Goal: Browse casually: Explore the website without a specific task or goal

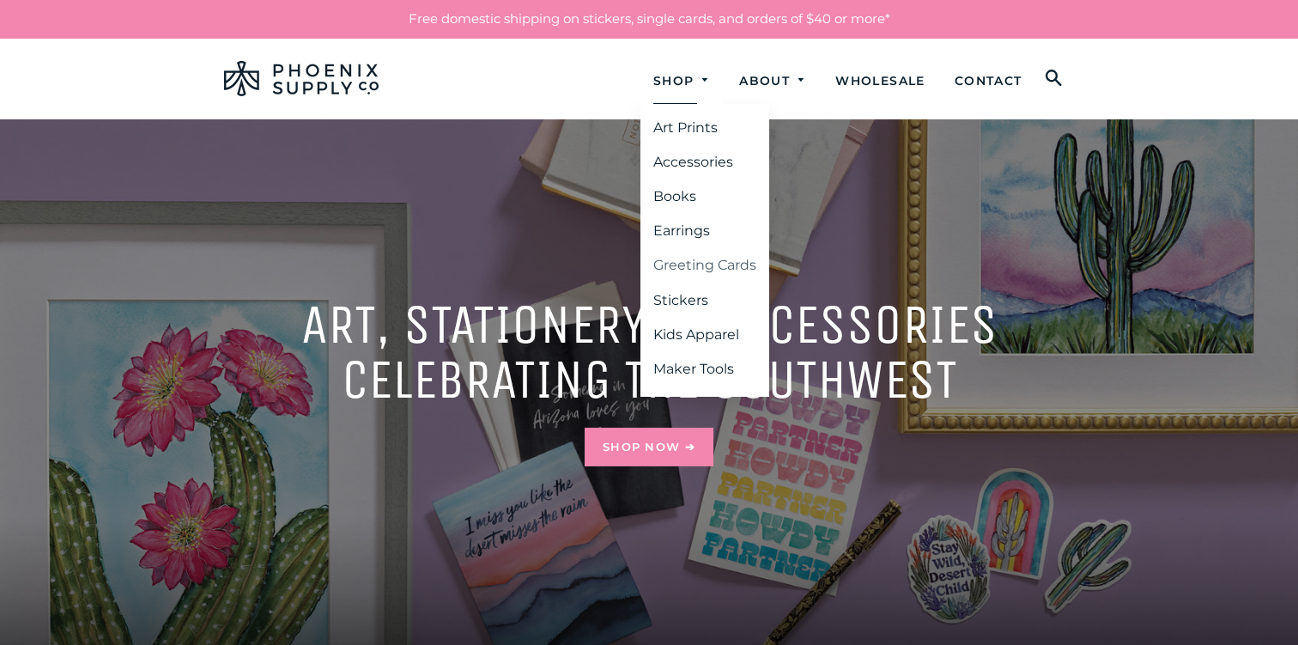
click at [680, 263] on link "Greeting Cards" at bounding box center [705, 265] width 129 height 31
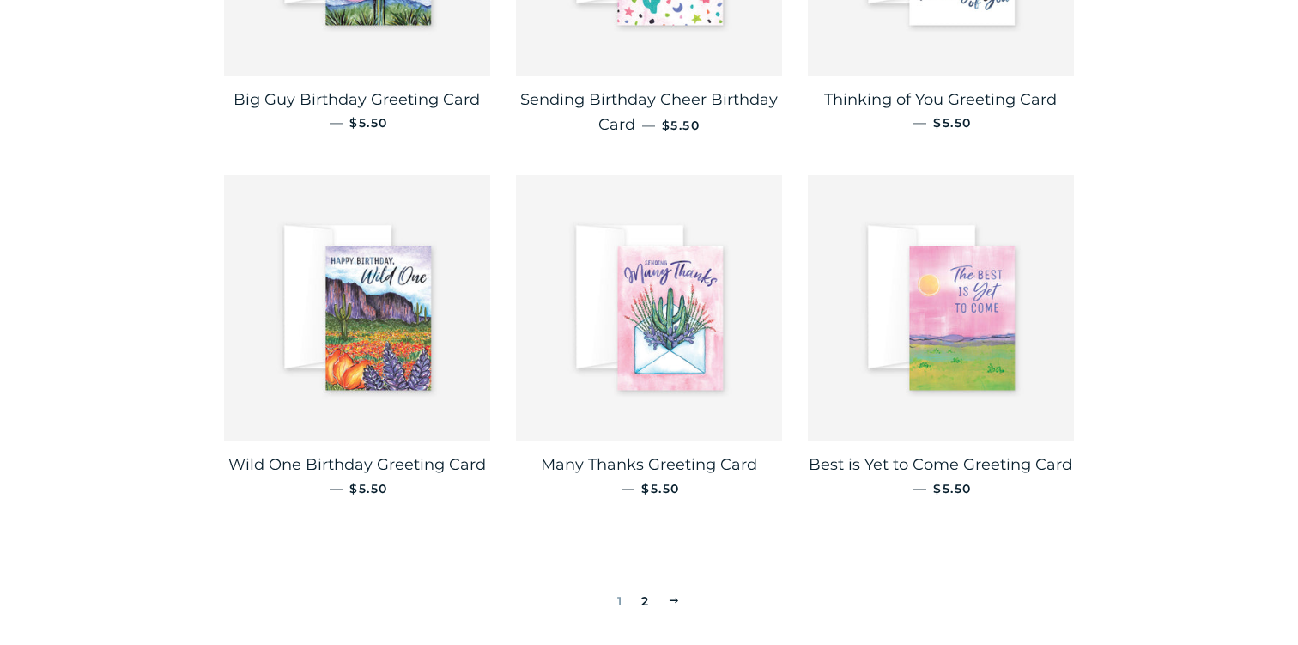
scroll to position [2823, 0]
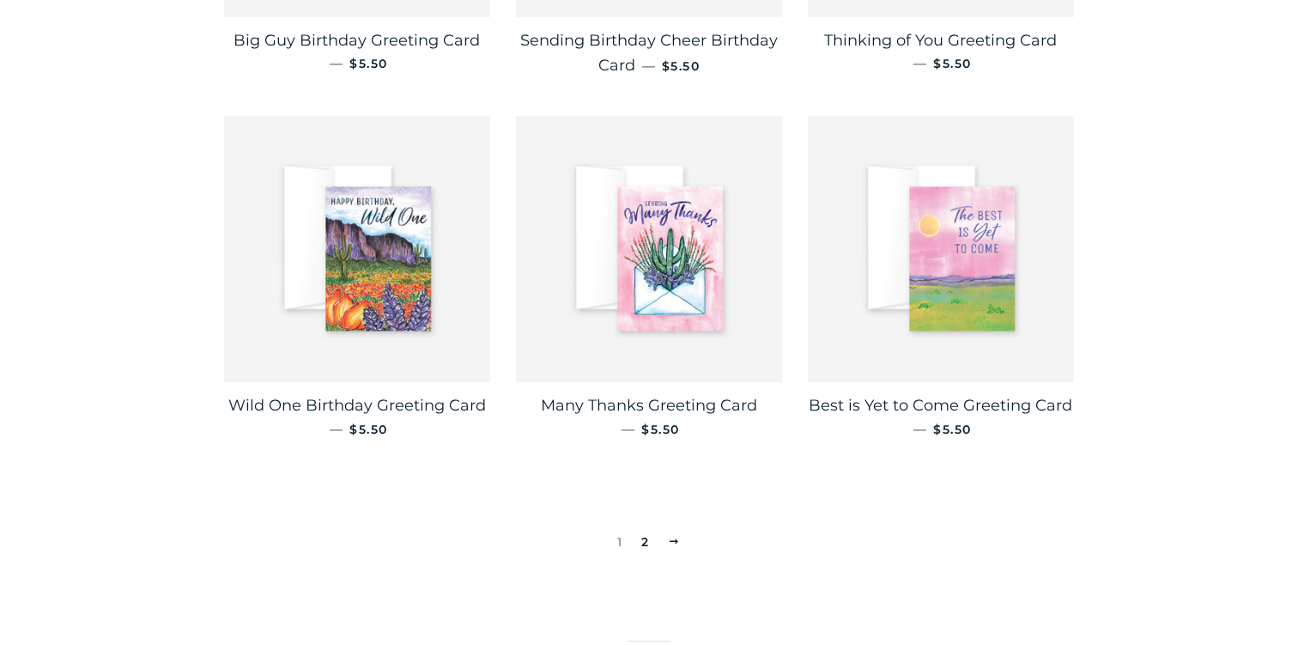
click at [646, 529] on link "2" at bounding box center [645, 542] width 21 height 26
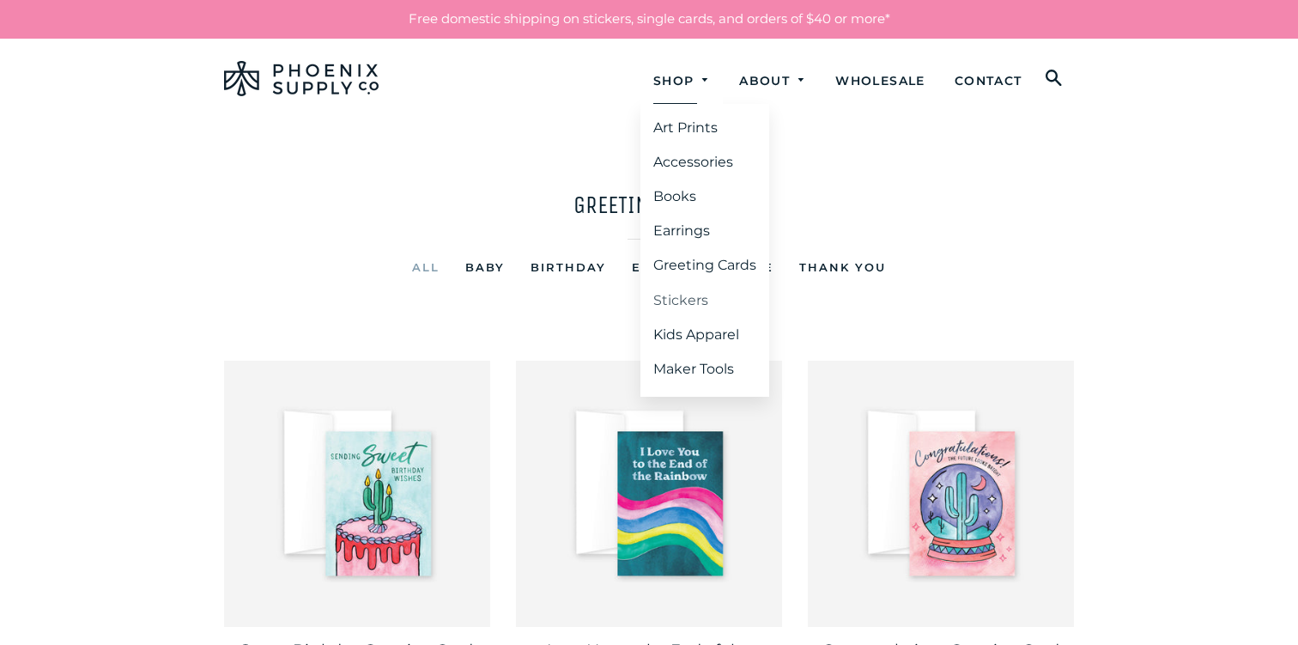
click at [667, 292] on link "Stickers" at bounding box center [705, 300] width 129 height 31
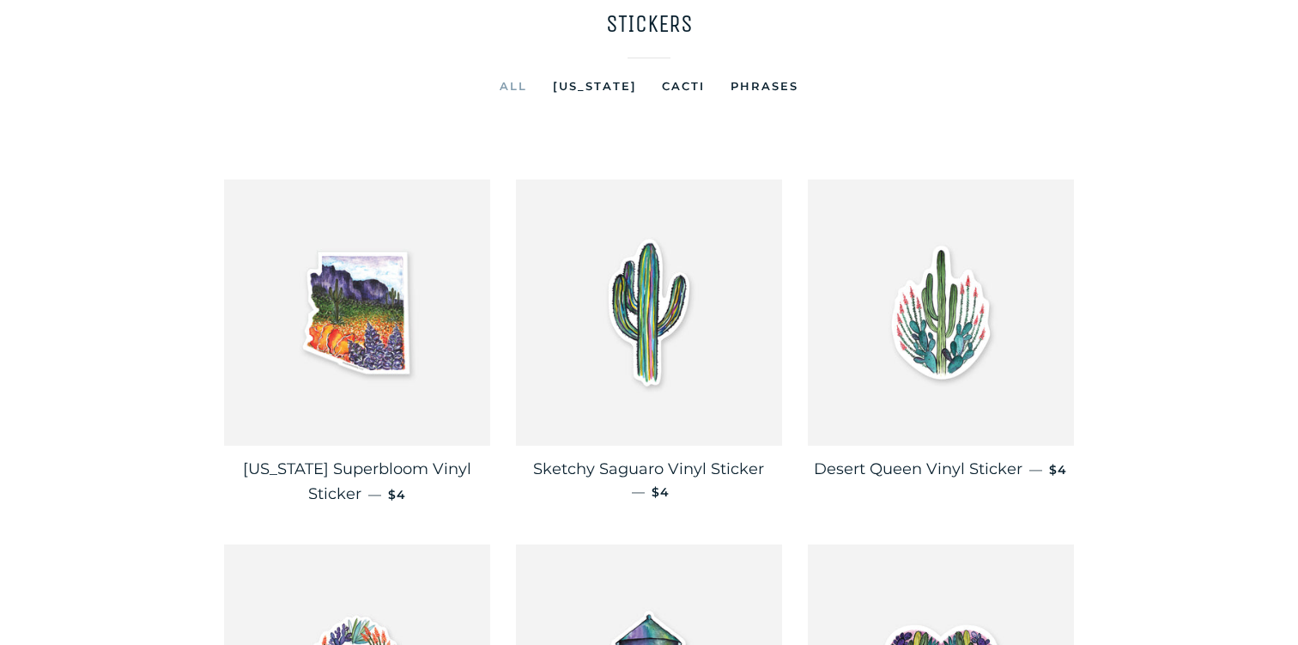
scroll to position [182, 0]
click at [610, 84] on link "Arizona" at bounding box center [595, 85] width 110 height 21
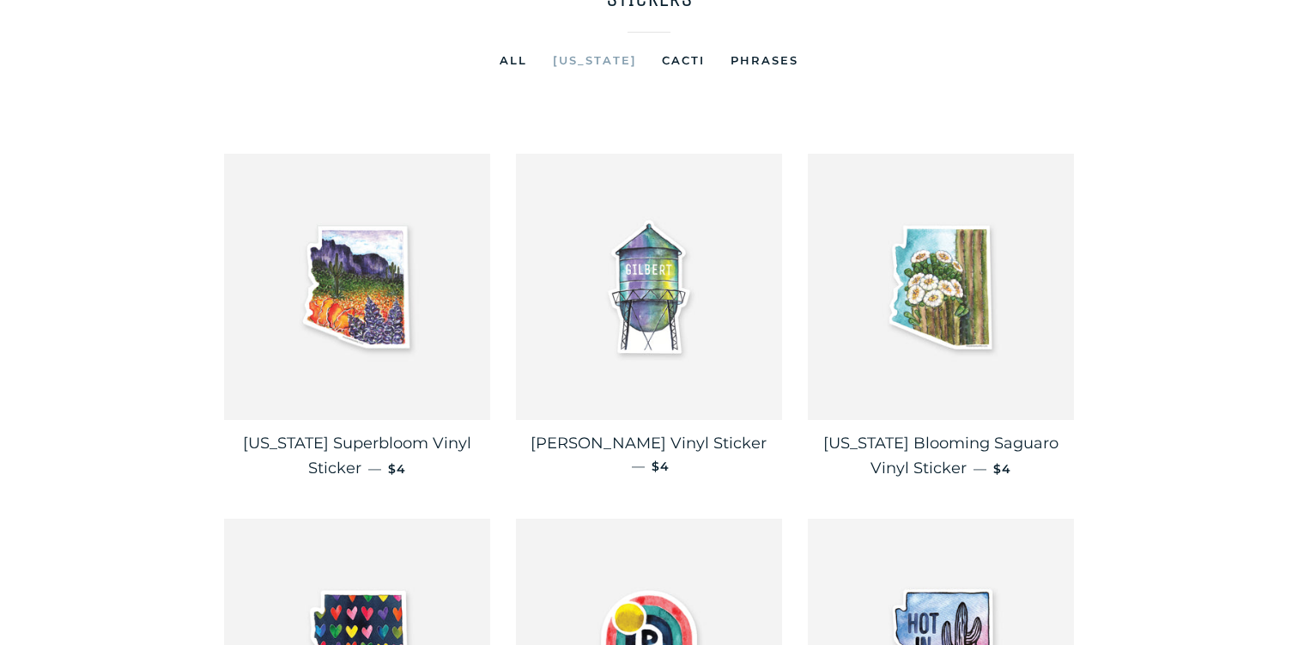
scroll to position [196, 0]
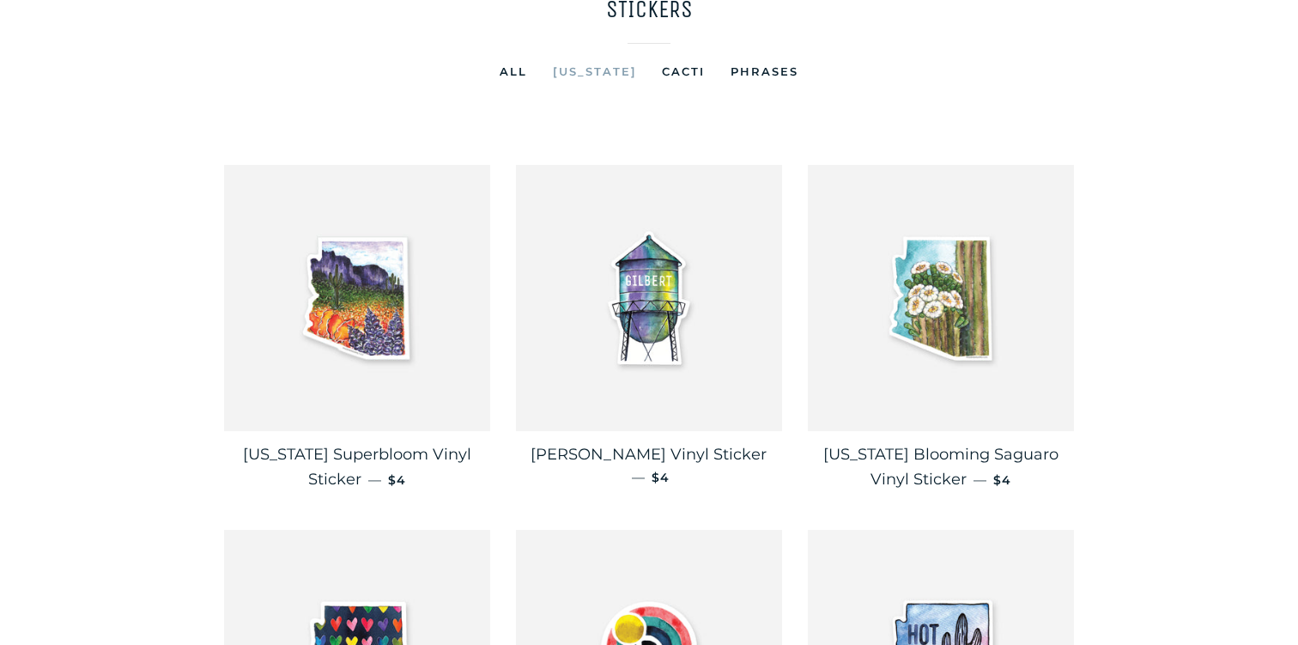
click at [523, 67] on link "All" at bounding box center [513, 71] width 53 height 21
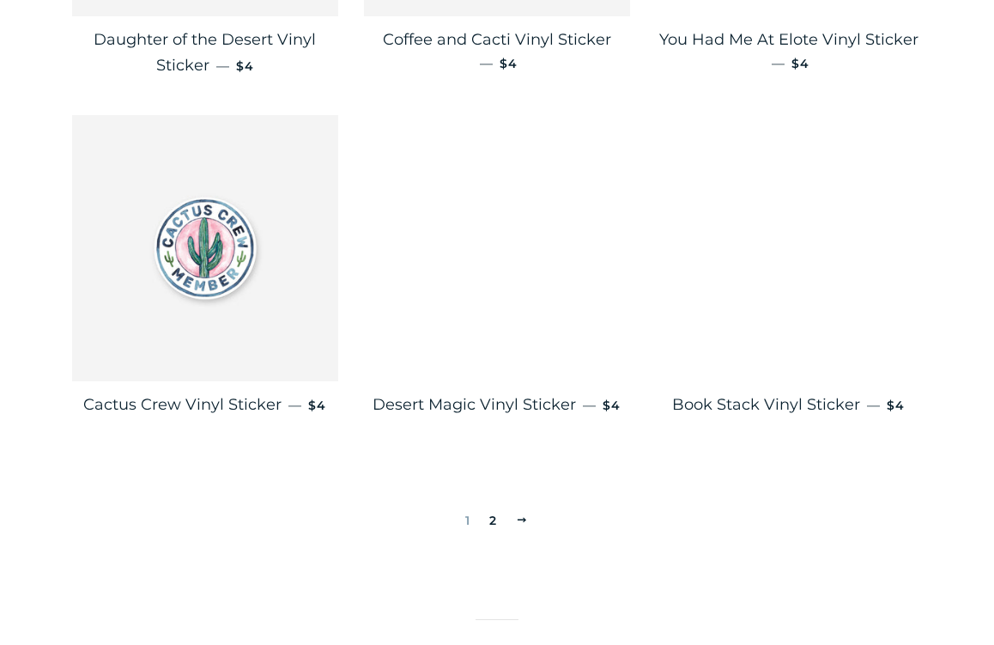
scroll to position [2794, 0]
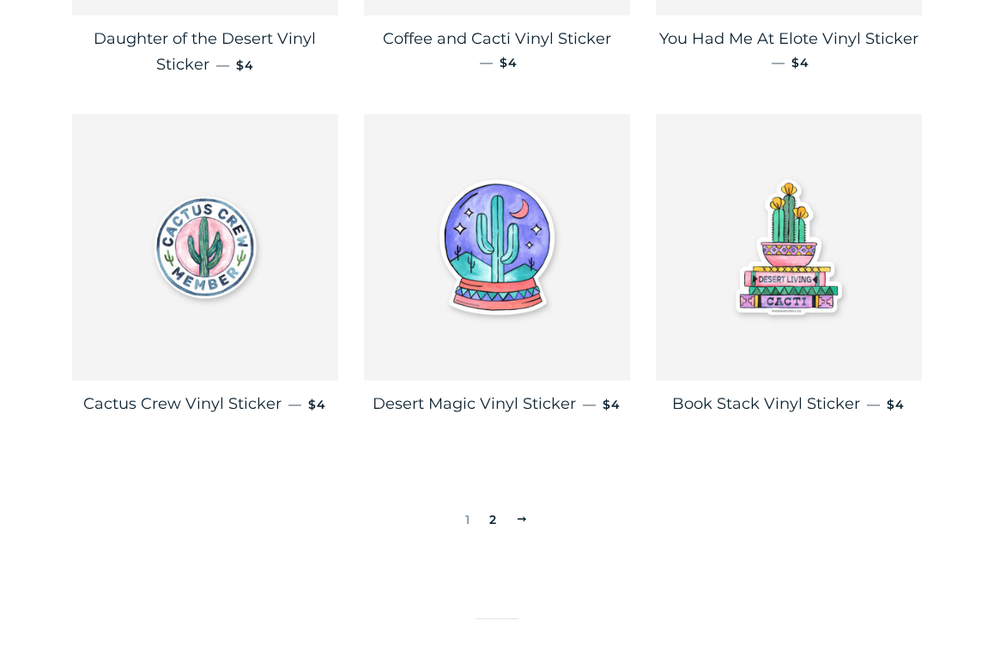
click at [496, 507] on link "2" at bounding box center [493, 520] width 21 height 26
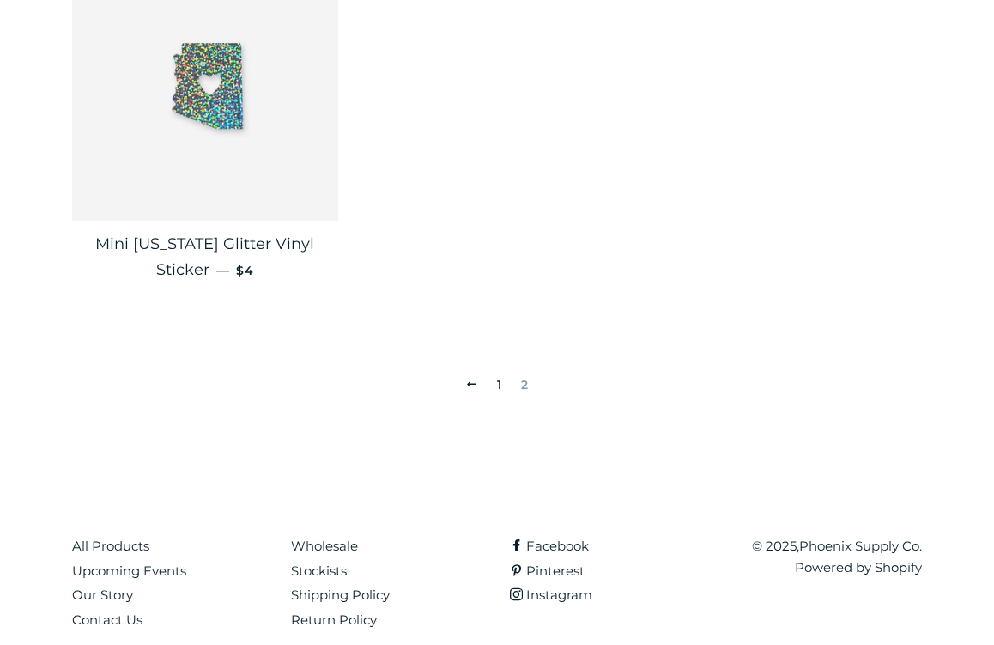
scroll to position [792, 0]
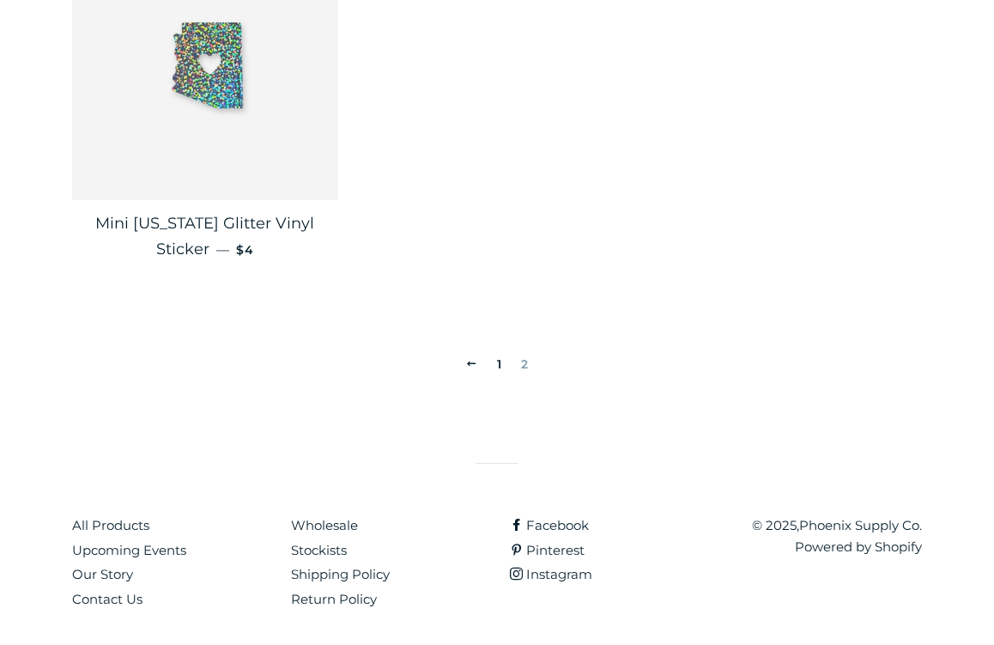
click at [470, 360] on span at bounding box center [471, 363] width 13 height 13
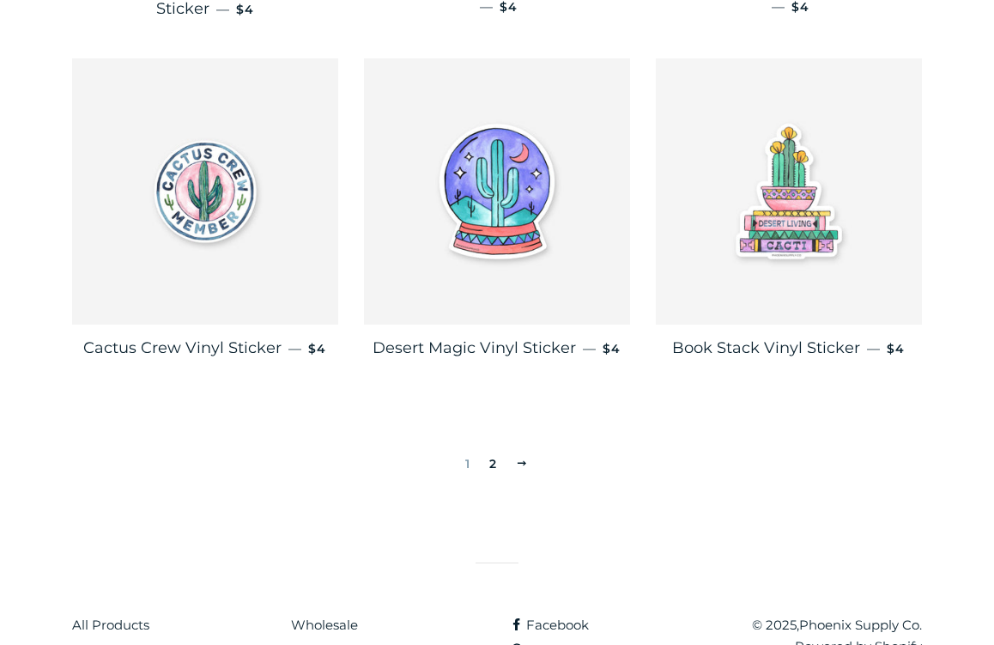
scroll to position [2924, 0]
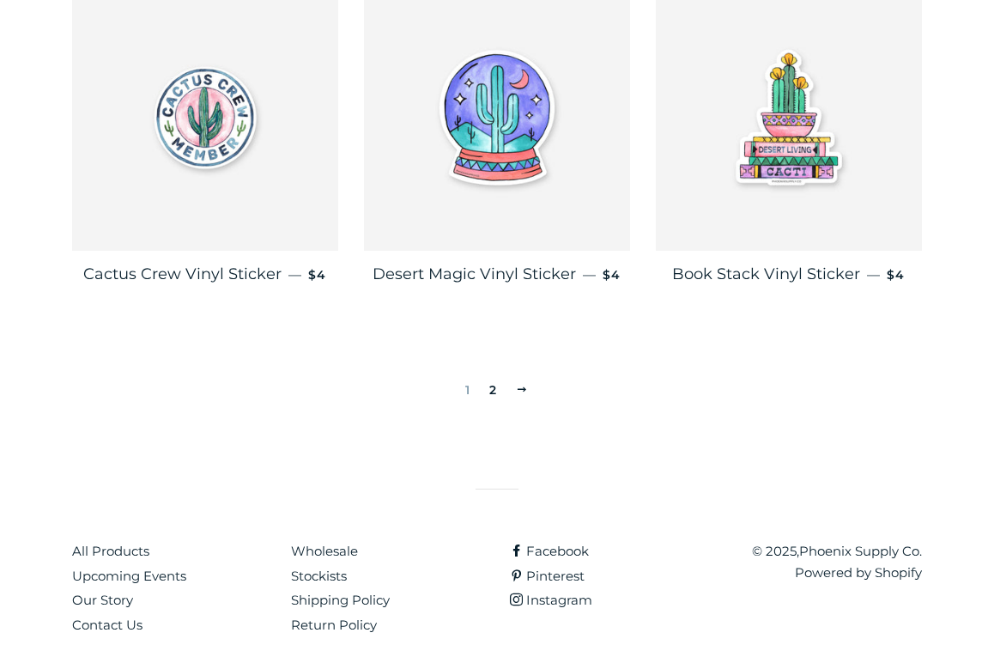
click at [495, 377] on link "2" at bounding box center [493, 390] width 21 height 26
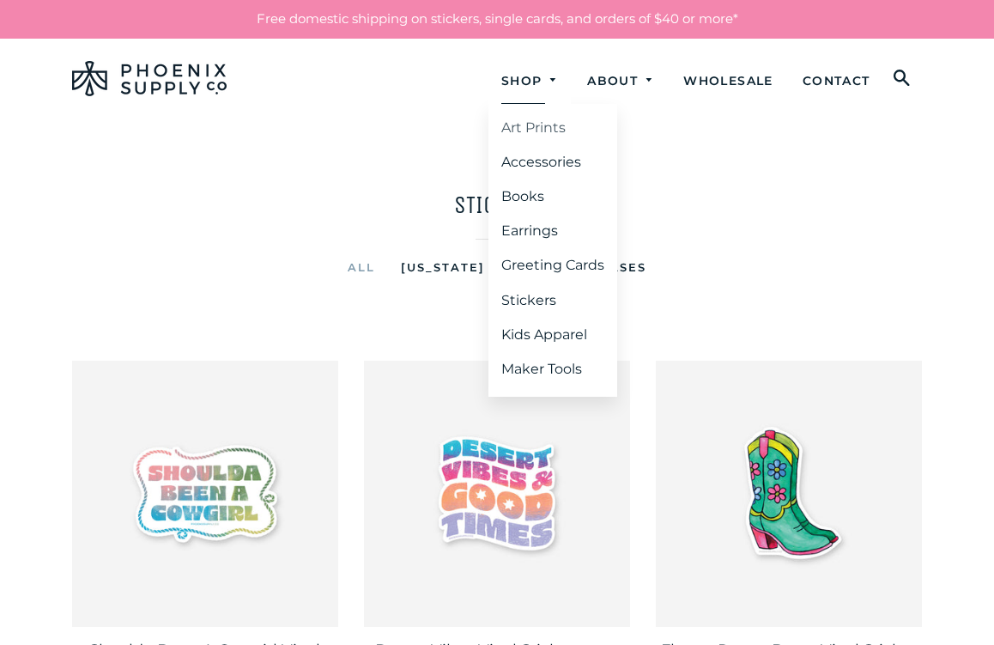
click at [510, 127] on link "Art Prints" at bounding box center [553, 127] width 129 height 31
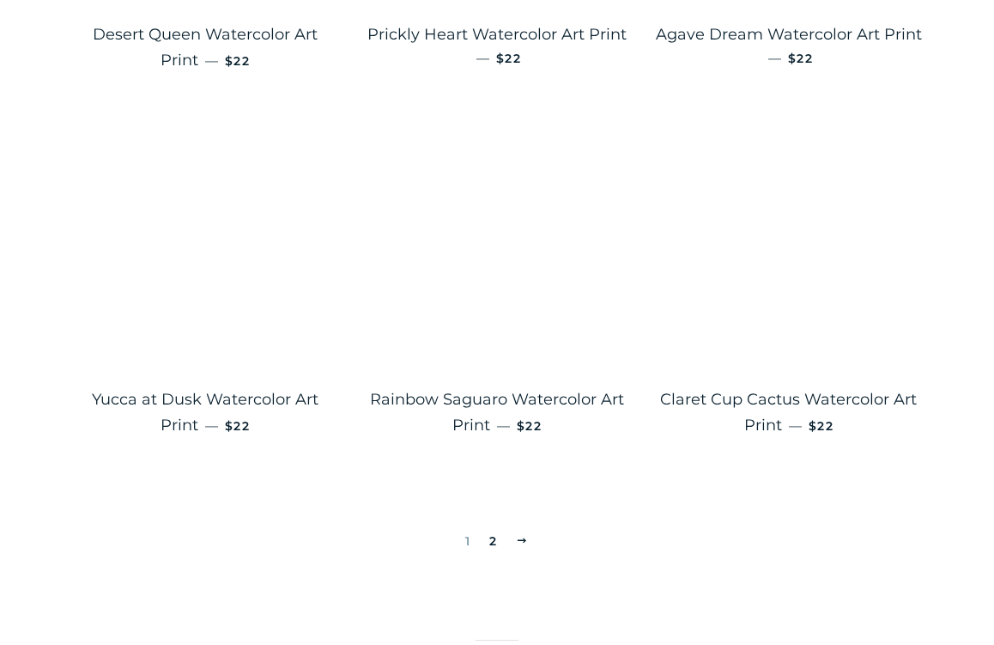
scroll to position [2802, 0]
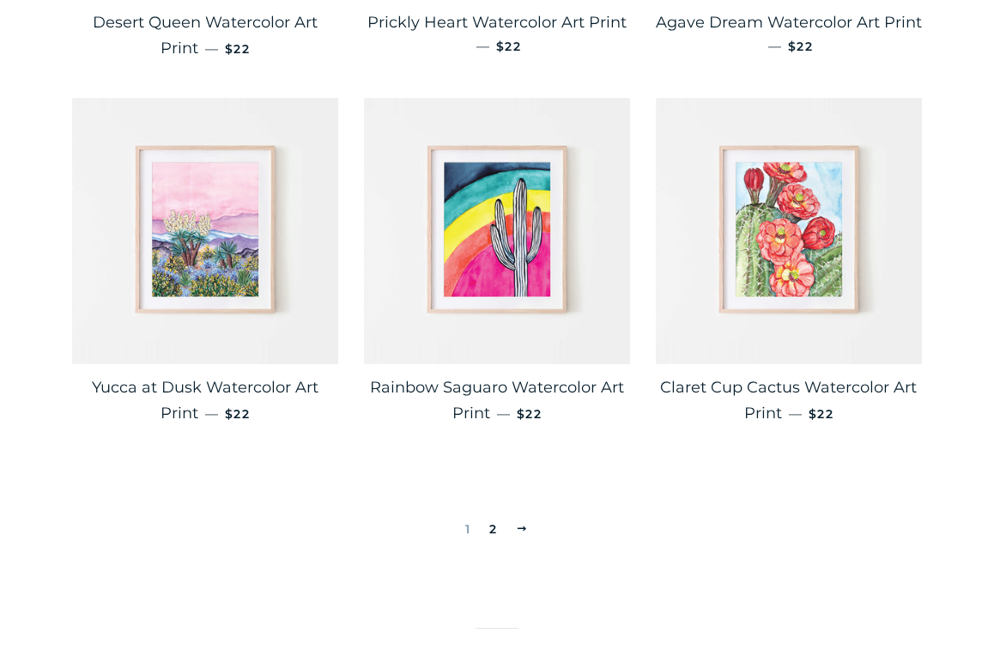
click at [495, 526] on link "2" at bounding box center [493, 529] width 21 height 26
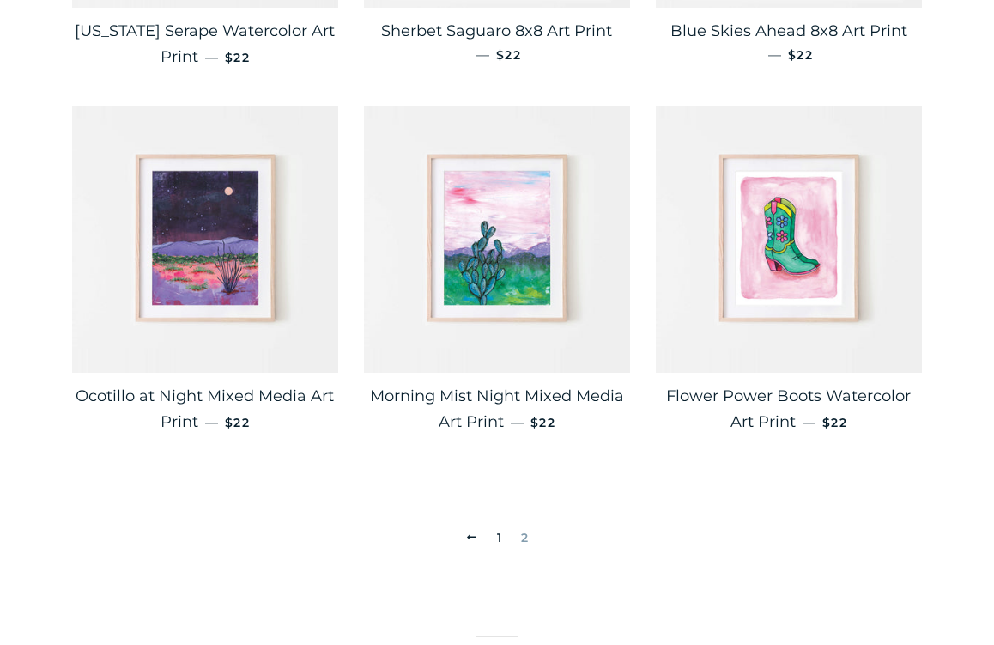
scroll to position [2987, 0]
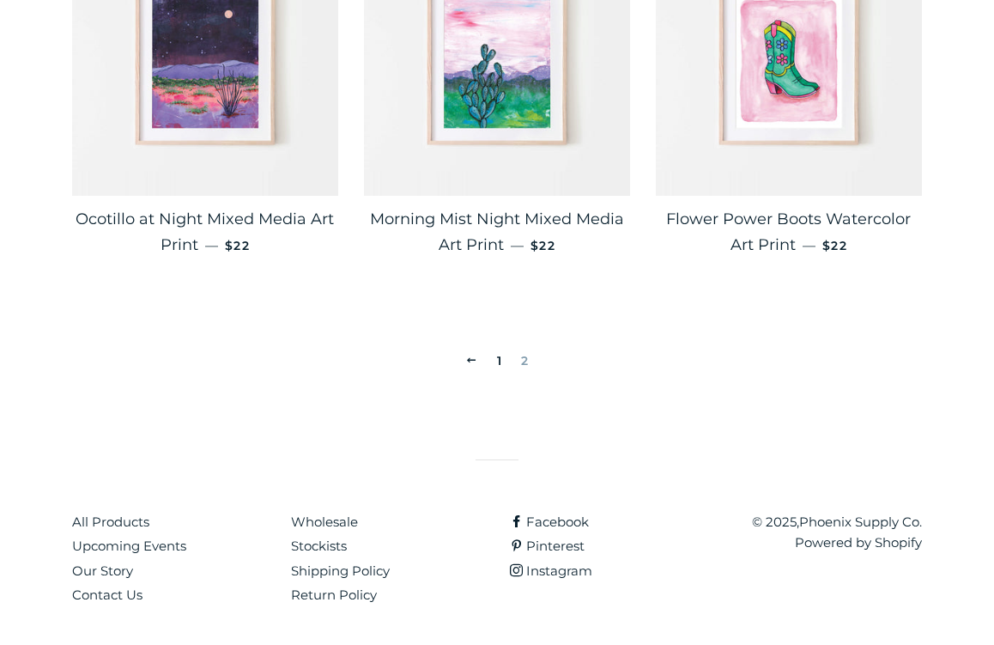
click at [501, 361] on link "1" at bounding box center [499, 361] width 19 height 26
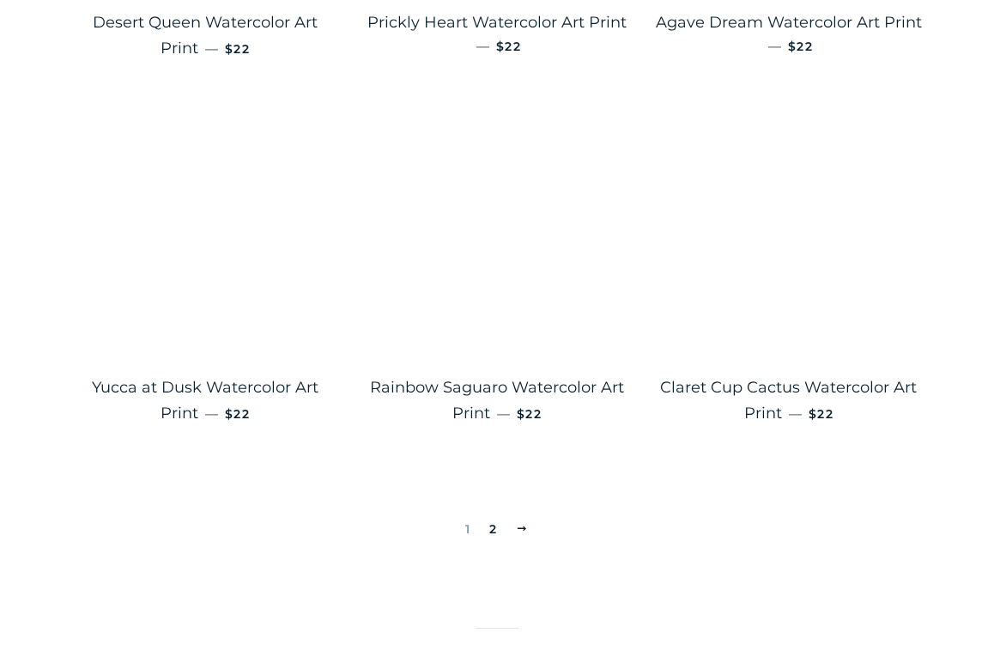
scroll to position [2804, 0]
